Goal: Task Accomplishment & Management: Use online tool/utility

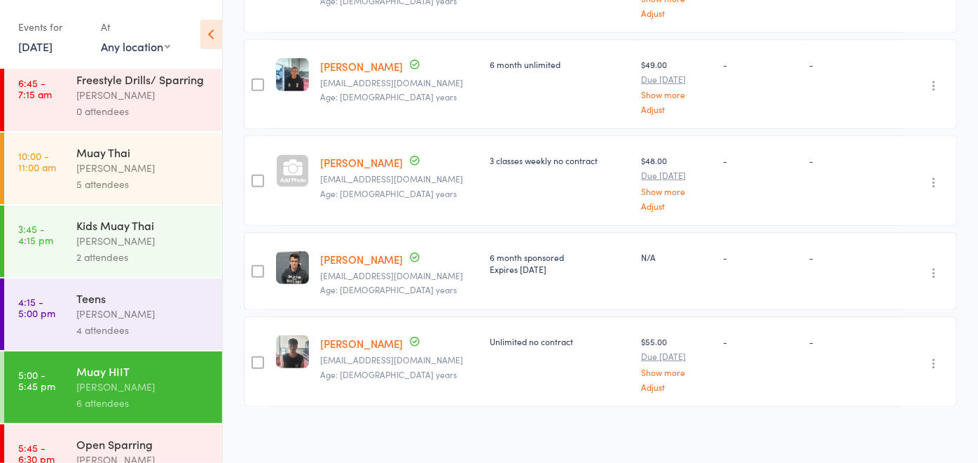
scroll to position [137, 0]
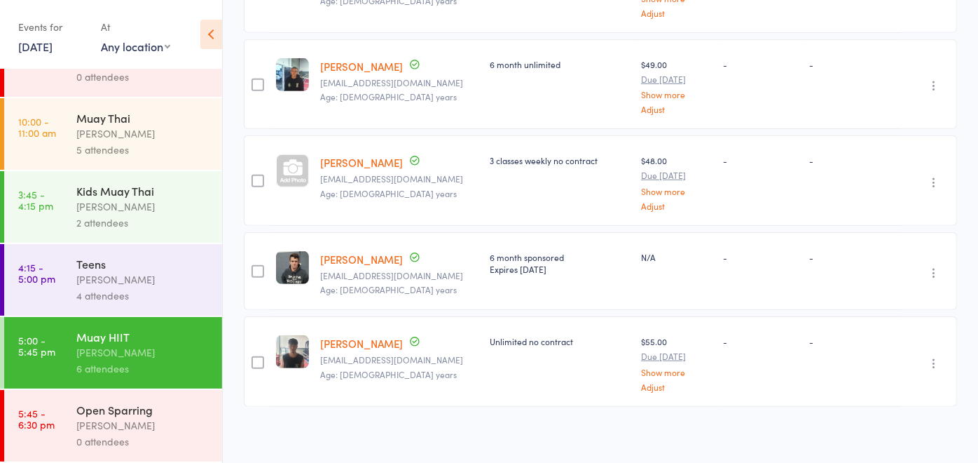
click at [172, 410] on div "Open Sparring" at bounding box center [143, 409] width 134 height 15
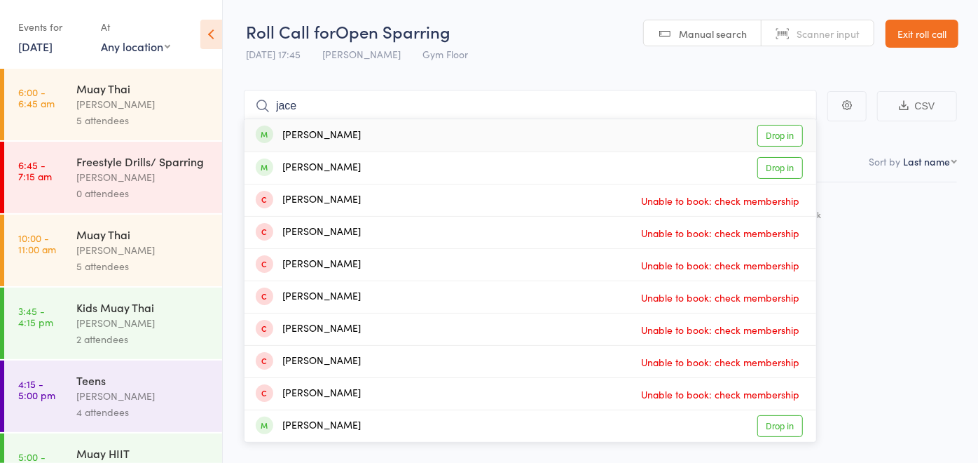
type input "jace"
click at [340, 142] on div "[PERSON_NAME] Drop in" at bounding box center [531, 135] width 572 height 32
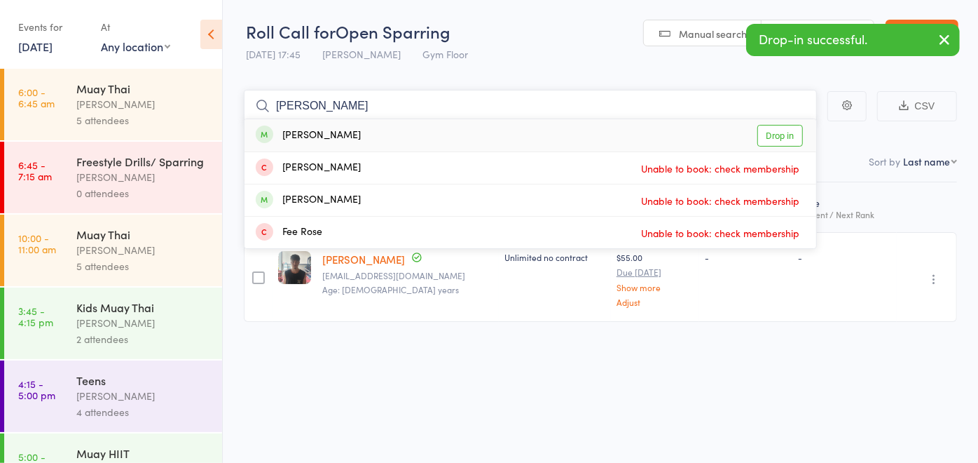
type input "[PERSON_NAME]"
click at [366, 137] on div "[PERSON_NAME] Drop in" at bounding box center [531, 135] width 572 height 32
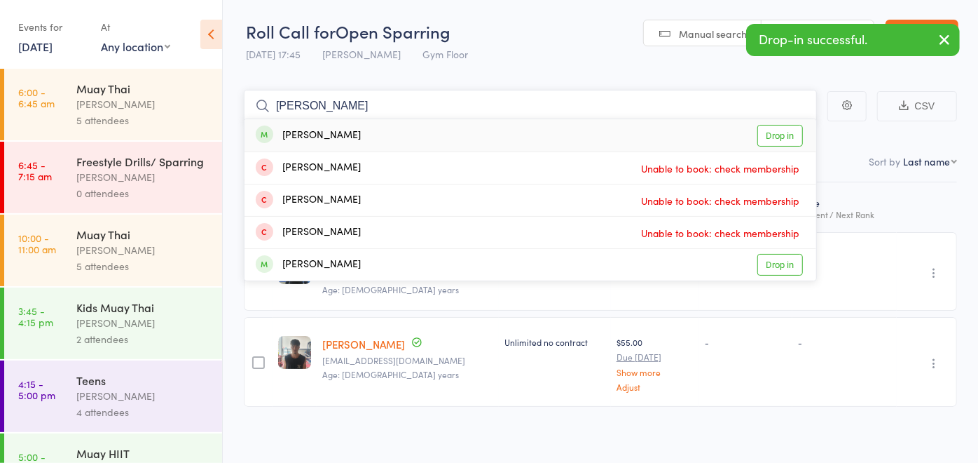
type input "[PERSON_NAME]"
click at [364, 136] on div "[PERSON_NAME] Drop in" at bounding box center [531, 135] width 572 height 32
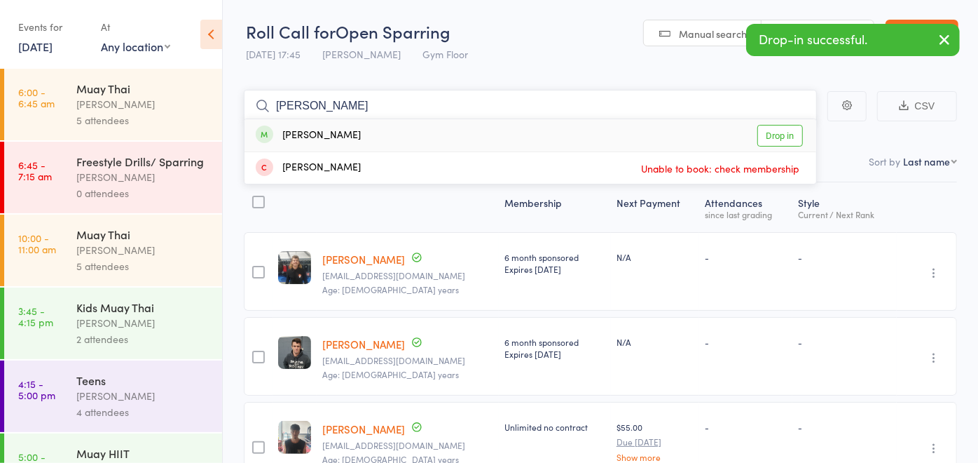
type input "[PERSON_NAME]"
click at [364, 136] on div "[PERSON_NAME] Drop in" at bounding box center [531, 135] width 572 height 32
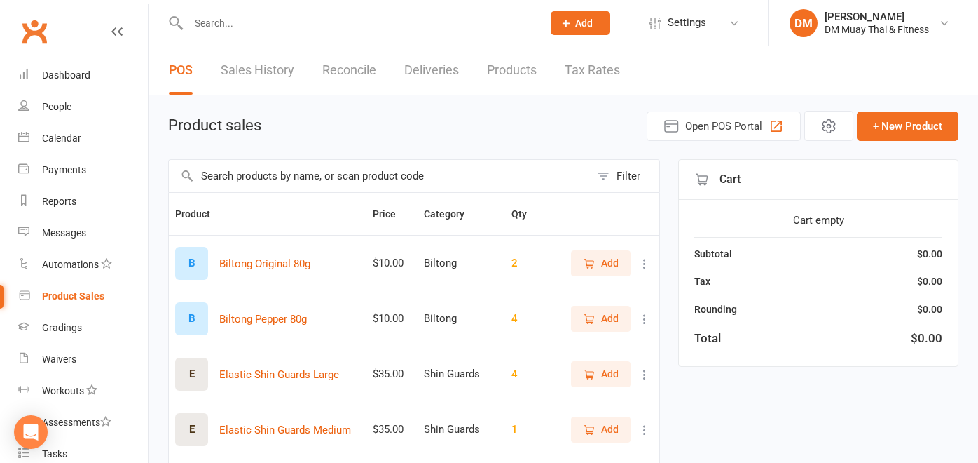
select select "100"
click at [354, 67] on link "Reconcile" at bounding box center [349, 70] width 54 height 48
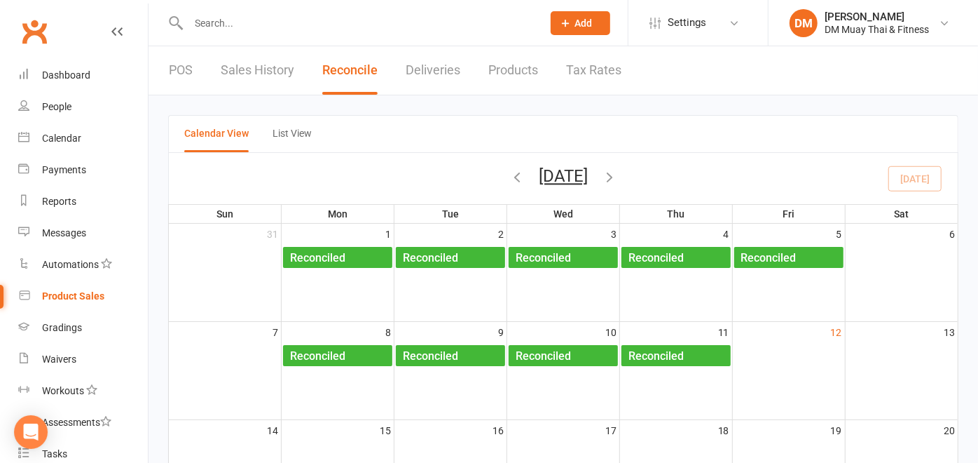
click at [180, 61] on link "POS" at bounding box center [181, 70] width 24 height 48
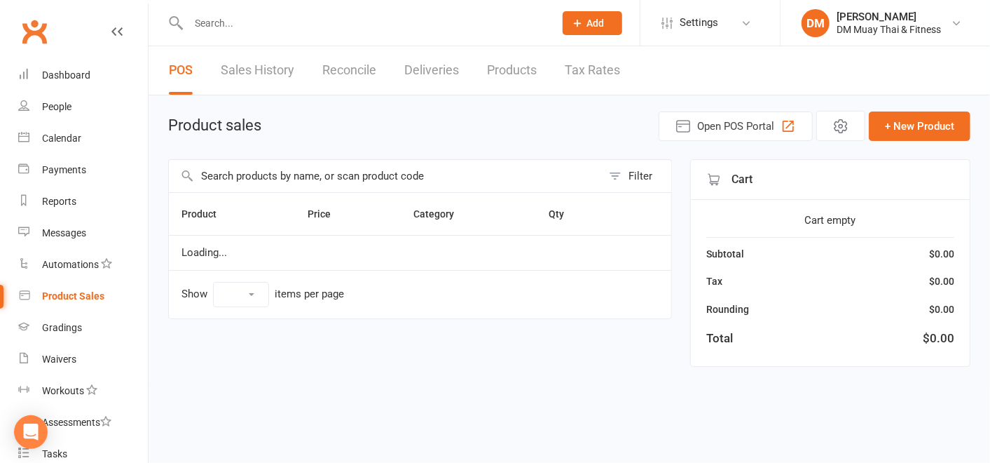
select select "100"
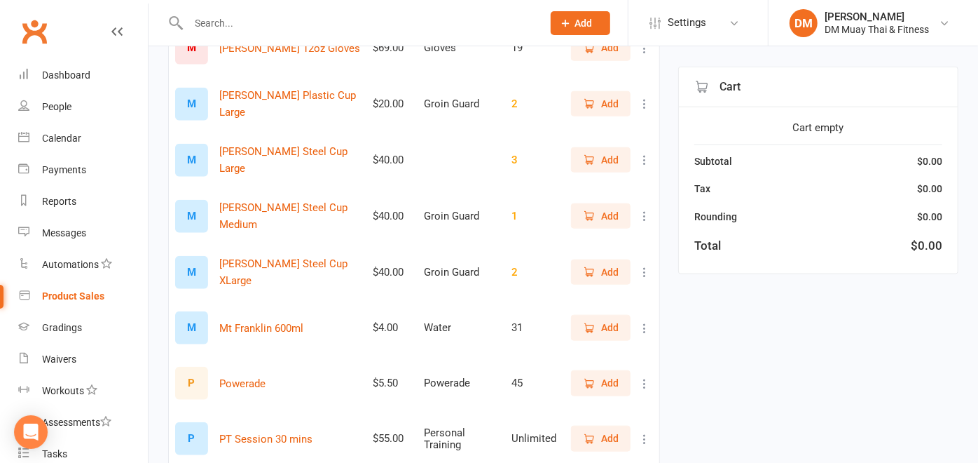
scroll to position [856, 0]
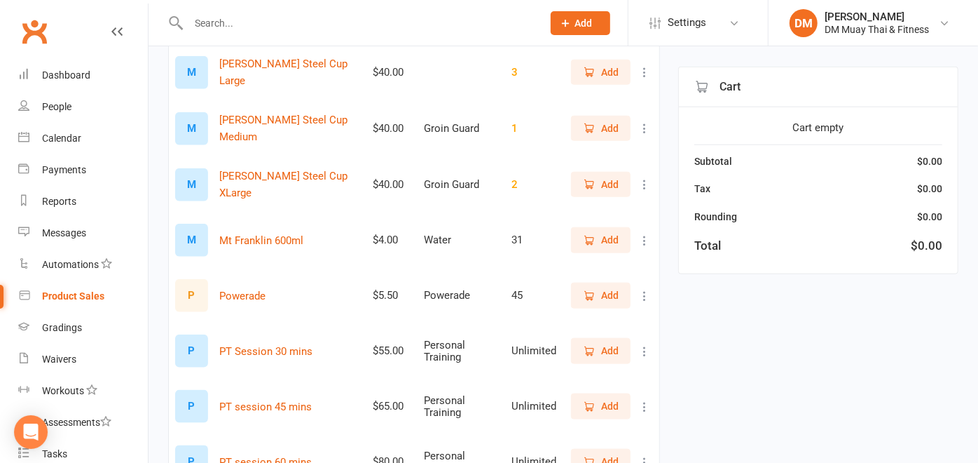
click at [594, 300] on span "Add" at bounding box center [601, 294] width 36 height 15
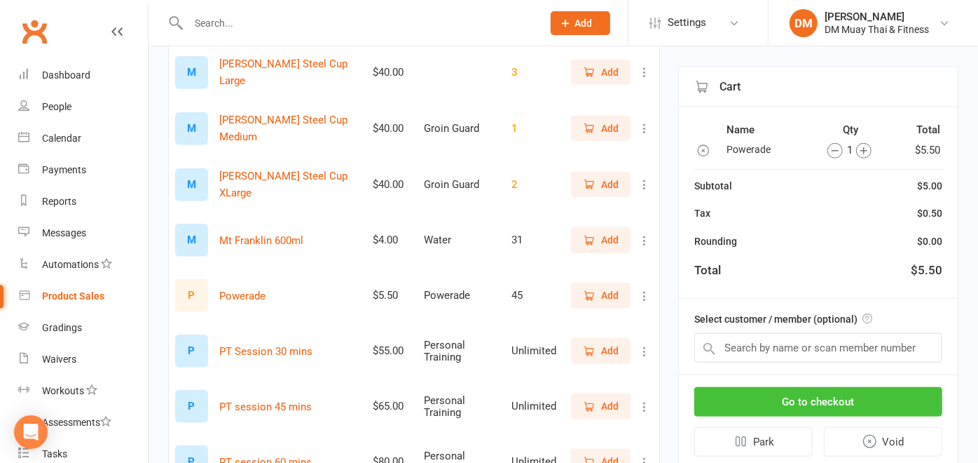
click at [795, 392] on button "Go to checkout" at bounding box center [818, 401] width 248 height 29
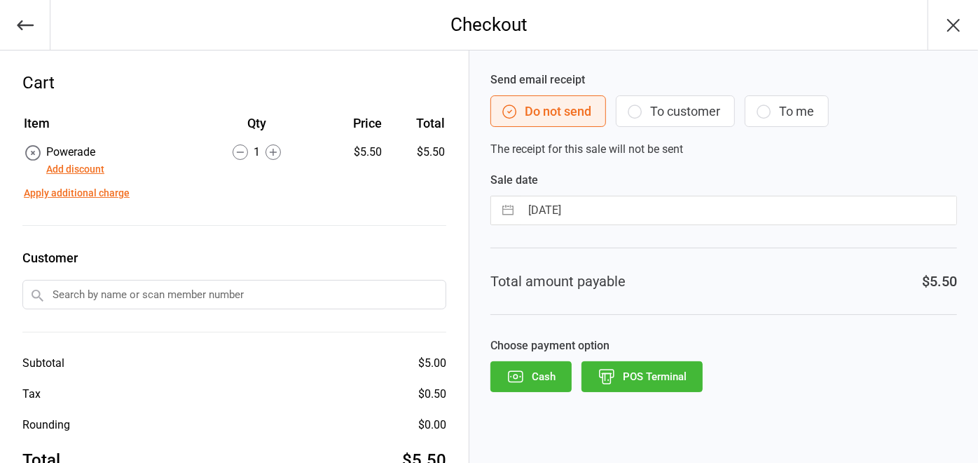
click at [614, 374] on icon "button" at bounding box center [607, 376] width 18 height 18
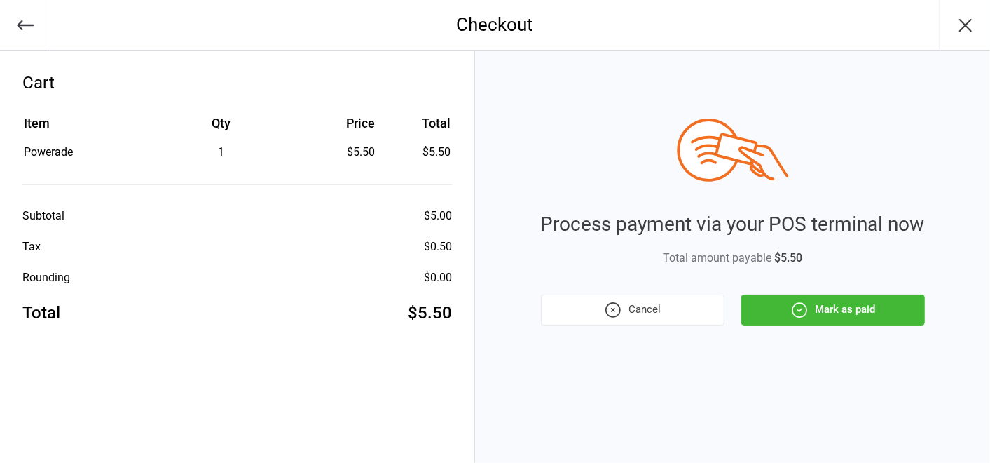
click at [803, 313] on icon "button" at bounding box center [800, 310] width 18 height 18
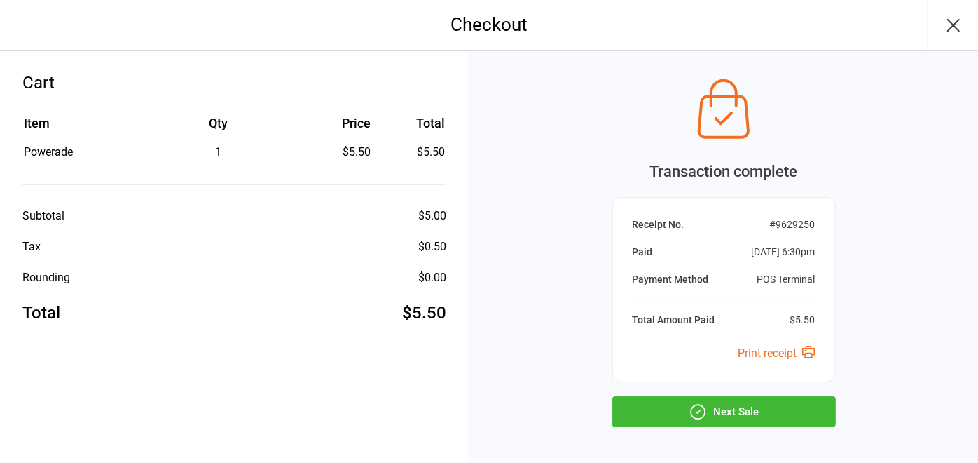
click at [692, 404] on icon "button" at bounding box center [698, 411] width 18 height 18
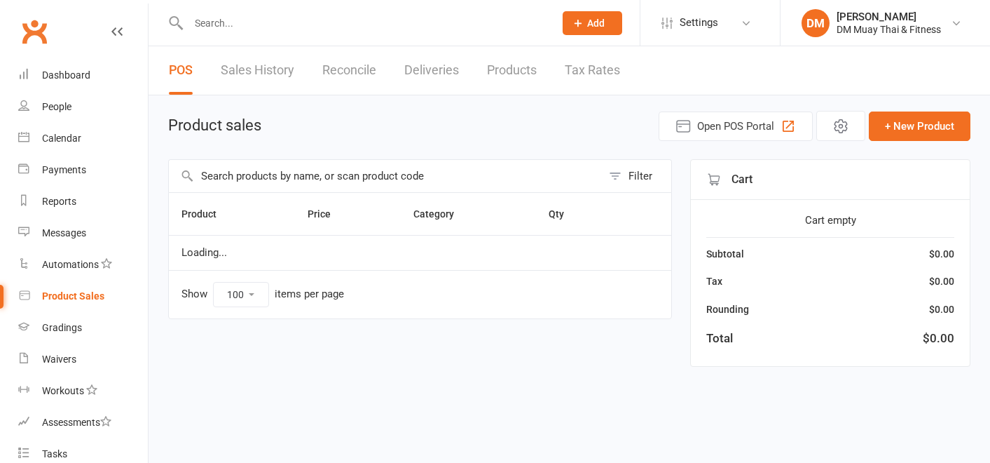
select select "100"
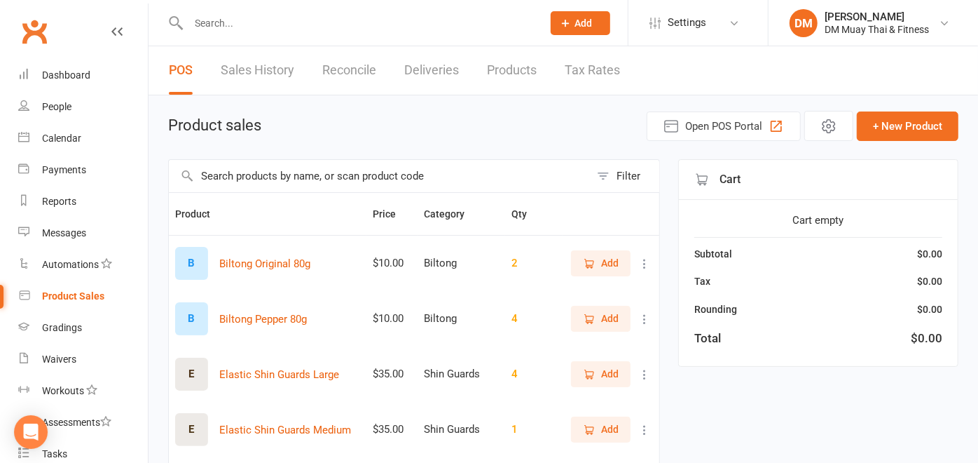
click at [359, 61] on link "Reconcile" at bounding box center [349, 70] width 54 height 48
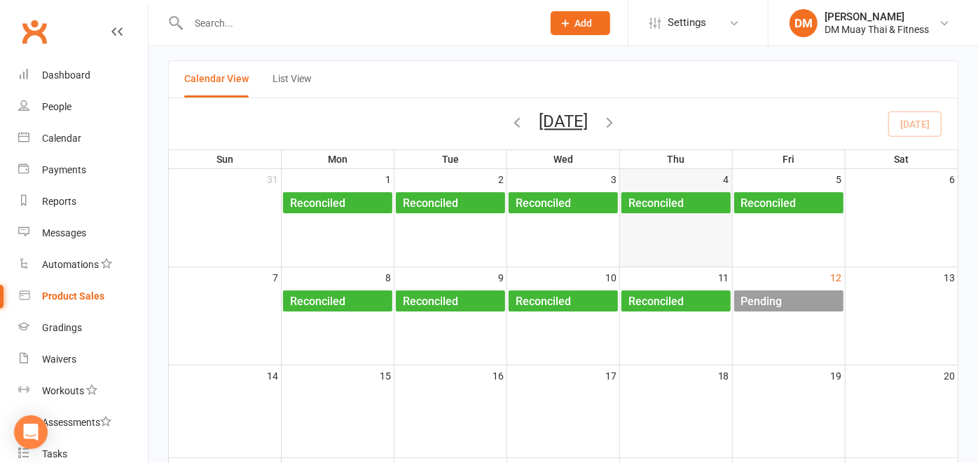
scroll to position [78, 0]
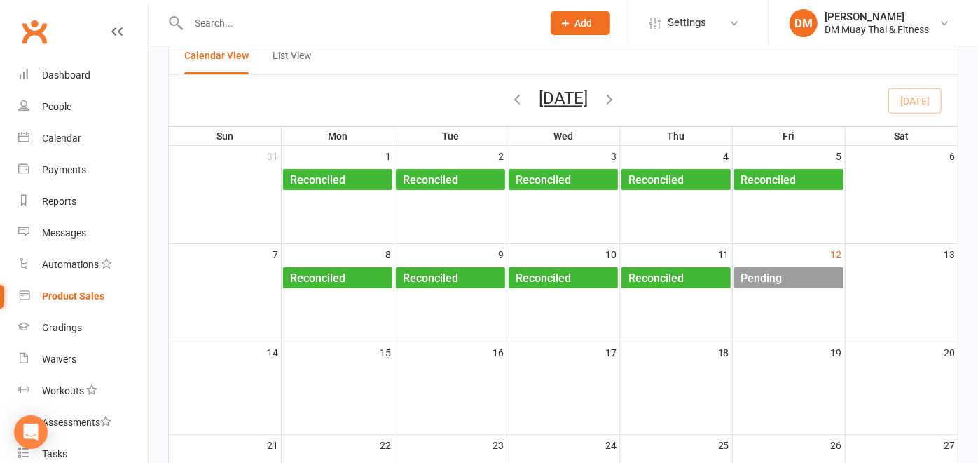
click at [746, 270] on div "Pending" at bounding box center [762, 278] width 43 height 22
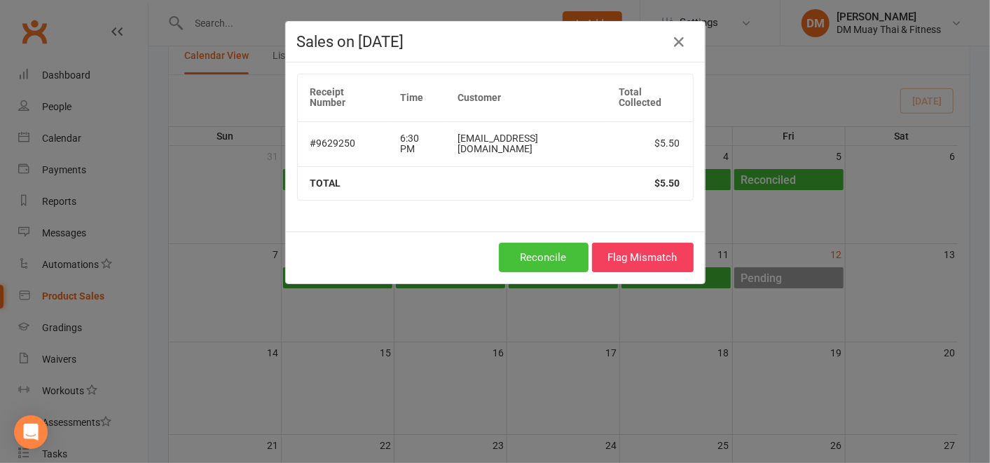
click at [545, 245] on button "Reconcile" at bounding box center [544, 256] width 90 height 29
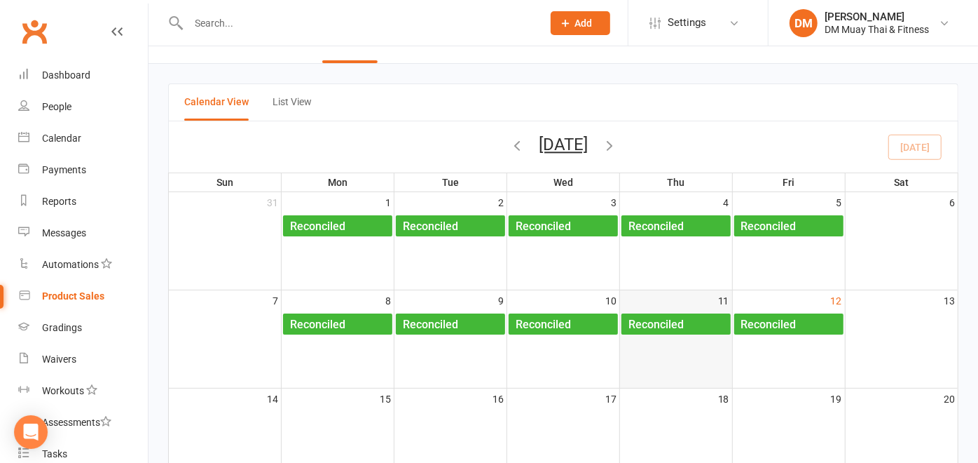
scroll to position [0, 0]
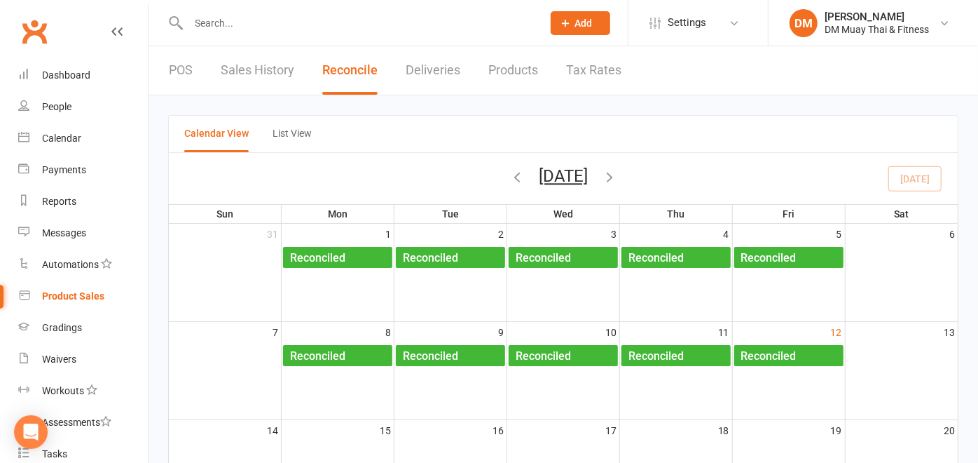
click at [186, 69] on link "POS" at bounding box center [181, 70] width 24 height 48
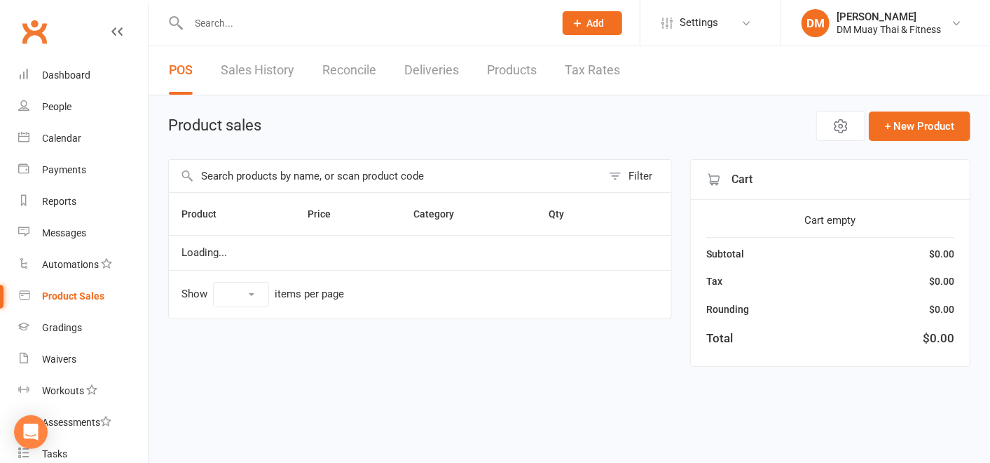
select select "100"
